Goal: Task Accomplishment & Management: Use online tool/utility

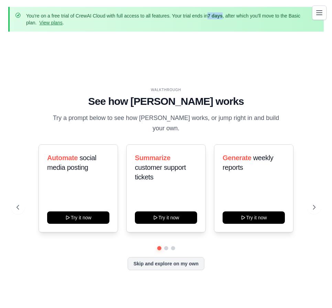
drag, startPoint x: 209, startPoint y: 15, endPoint x: 224, endPoint y: 15, distance: 15.1
click at [224, 15] on p "You're on a free trial of CrewAI Cloud with full access to all features. Your t…" at bounding box center [166, 19] width 281 height 14
click at [49, 25] on link "View plans" at bounding box center [50, 22] width 23 height 5
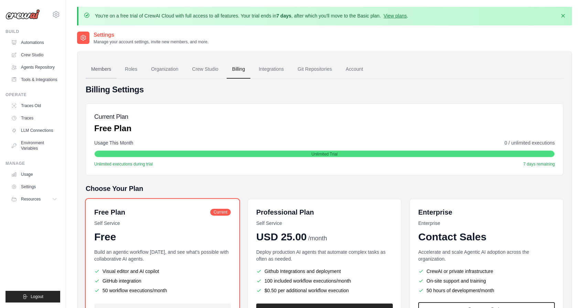
click at [104, 63] on link "Members" at bounding box center [101, 69] width 31 height 19
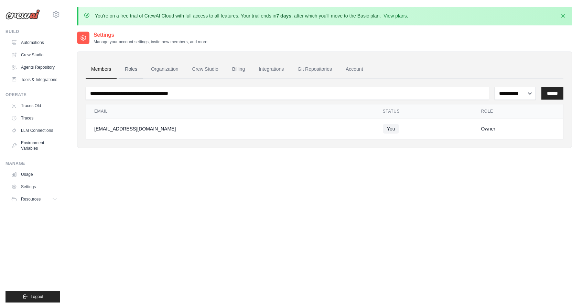
click at [135, 68] on link "Roles" at bounding box center [130, 69] width 23 height 19
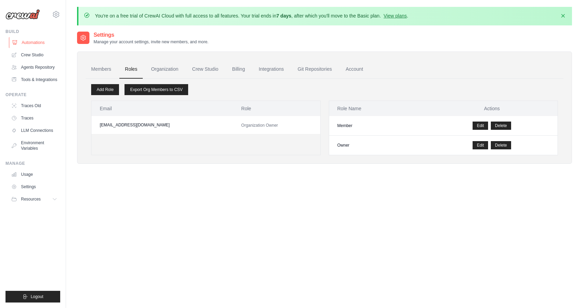
click at [38, 48] on link "Automations" at bounding box center [35, 42] width 52 height 11
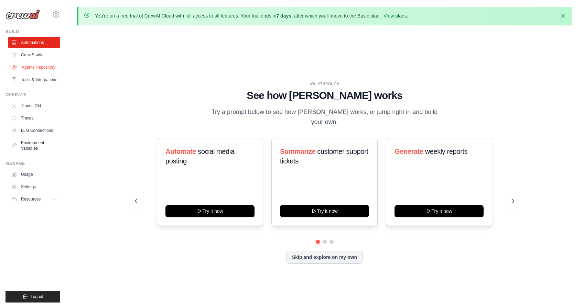
click at [34, 65] on link "Agents Repository" at bounding box center [35, 67] width 52 height 11
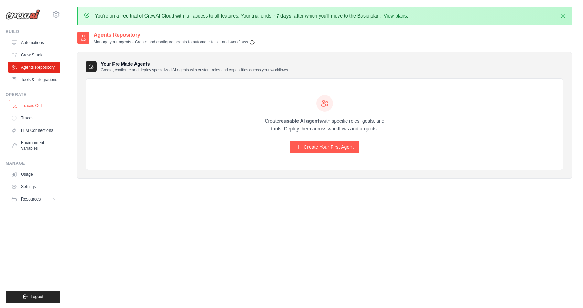
click at [34, 105] on link "Traces Old" at bounding box center [35, 105] width 52 height 11
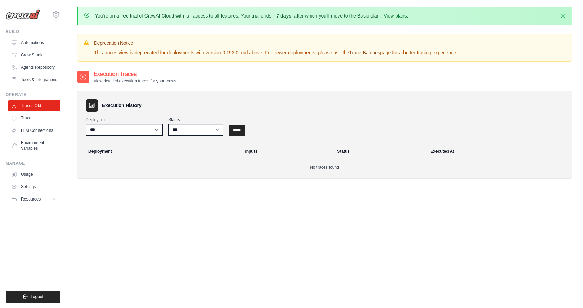
click at [33, 124] on ul "Traces Old Traces LLM Connections Environment Variables" at bounding box center [34, 127] width 52 height 54
click at [30, 120] on link "Traces" at bounding box center [35, 118] width 52 height 11
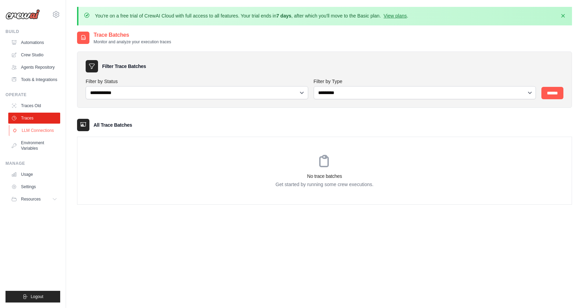
click at [28, 132] on link "LLM Connections" at bounding box center [35, 130] width 52 height 11
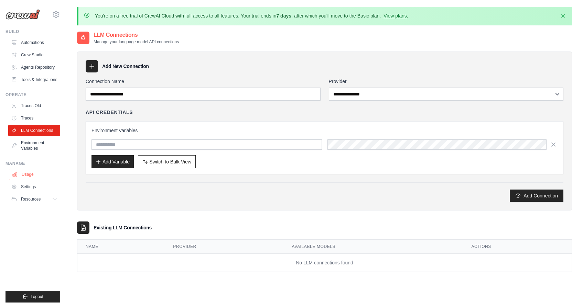
click at [47, 171] on link "Usage" at bounding box center [35, 174] width 52 height 11
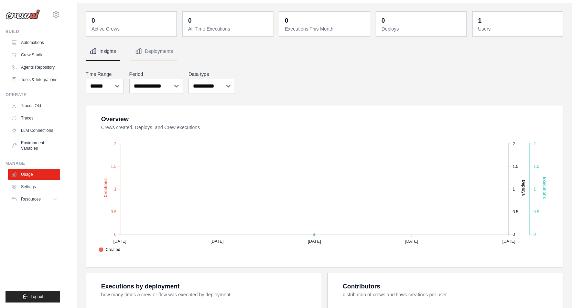
scroll to position [24, 0]
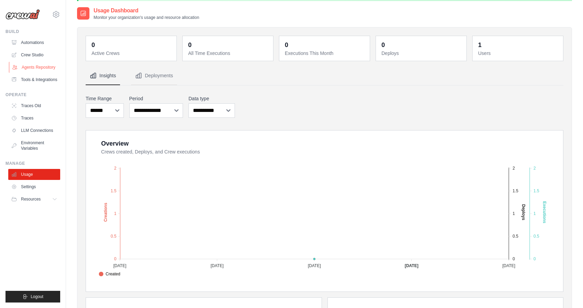
click at [44, 69] on link "Agents Repository" at bounding box center [35, 67] width 52 height 11
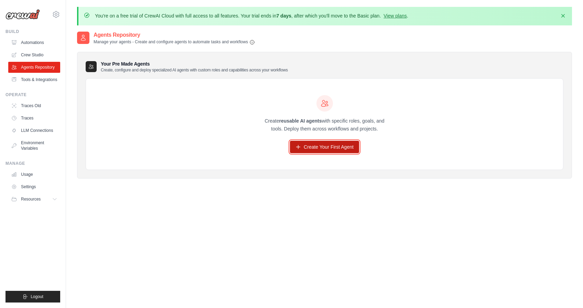
click at [309, 146] on link "Create Your First Agent" at bounding box center [324, 147] width 69 height 12
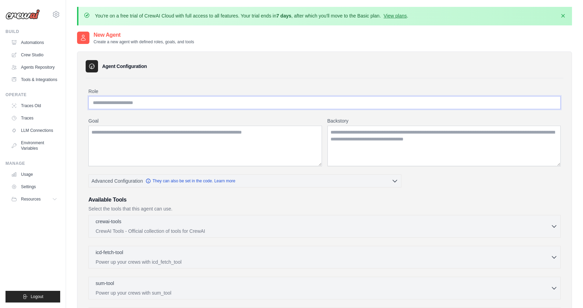
click at [252, 106] on input "Role" at bounding box center [324, 102] width 472 height 13
click at [239, 145] on textarea "Goal" at bounding box center [204, 146] width 233 height 41
click at [331, 134] on textarea "Backstory" at bounding box center [443, 146] width 233 height 41
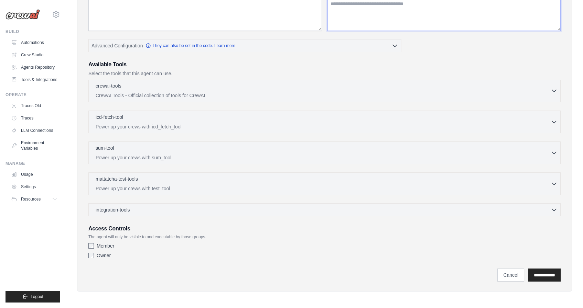
scroll to position [136, 0]
click at [288, 94] on p "CrewAI Tools - Official collection of tools for CrewAI" at bounding box center [323, 94] width 455 height 7
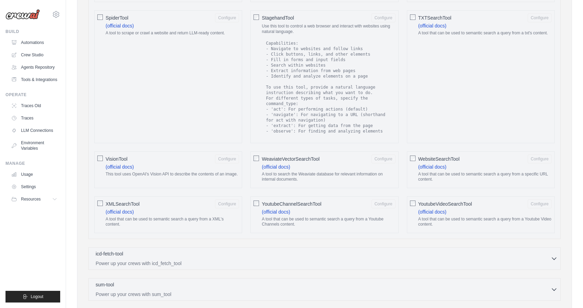
scroll to position [1198, 0]
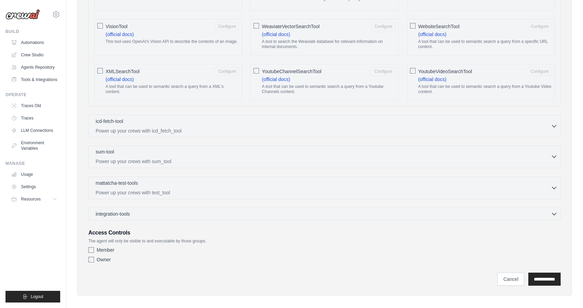
click at [238, 158] on p "Power up your crews with sum_tool" at bounding box center [323, 161] width 455 height 7
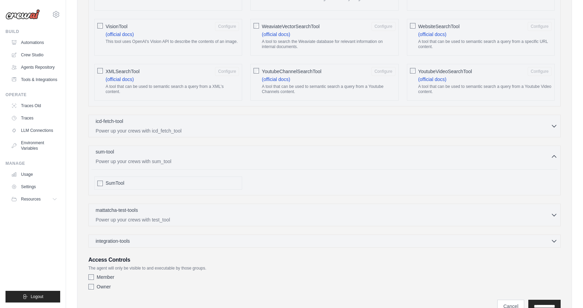
click at [238, 158] on p "Power up your crews with sum_tool" at bounding box center [323, 161] width 455 height 7
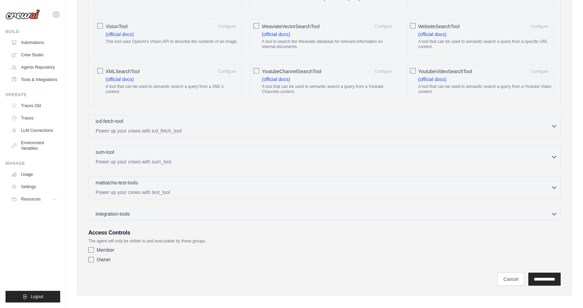
click at [231, 182] on div "mattatcha-test-tools 0 selected Power up your crews with test_tool" at bounding box center [323, 187] width 455 height 16
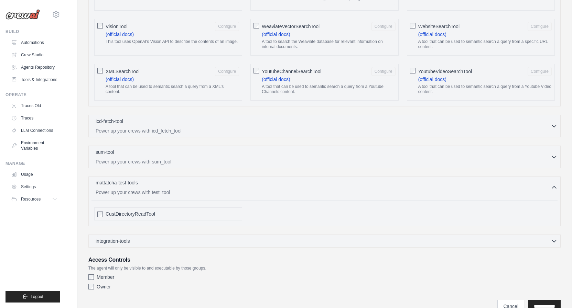
click at [231, 182] on div "mattatcha-test-tools 0 selected Power up your crews with test_tool" at bounding box center [323, 187] width 455 height 16
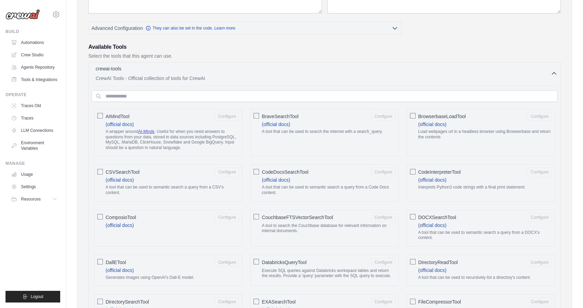
scroll to position [0, 0]
